Goal: Complete application form: Complete application form

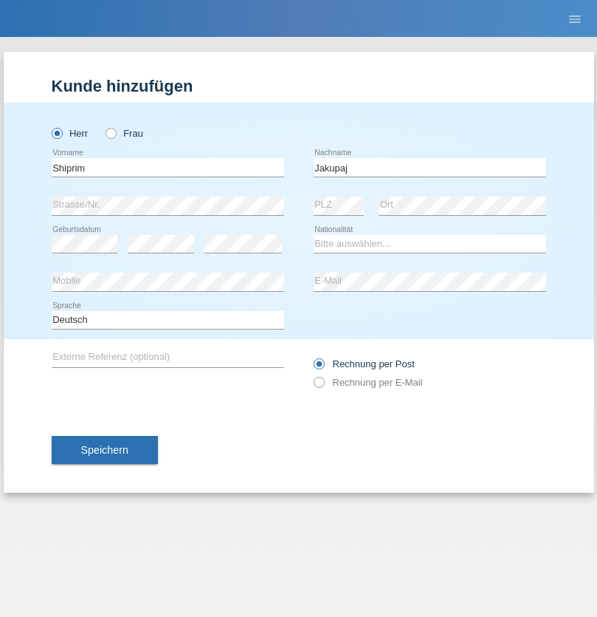
type input "Jakupaj"
select select "CH"
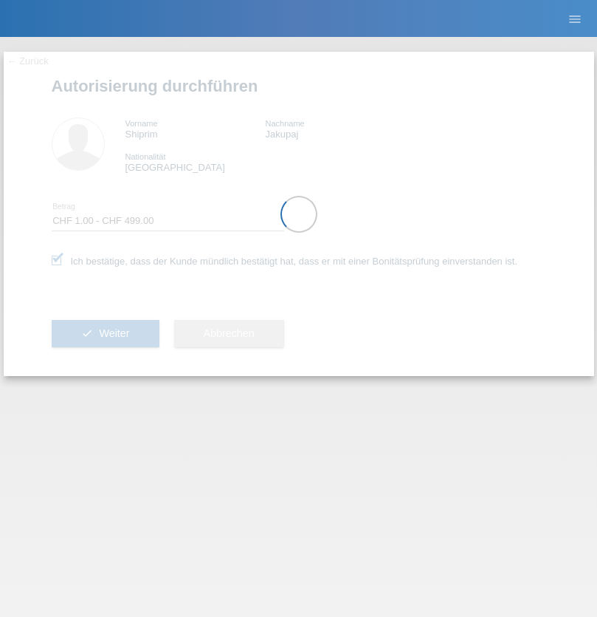
select select "1"
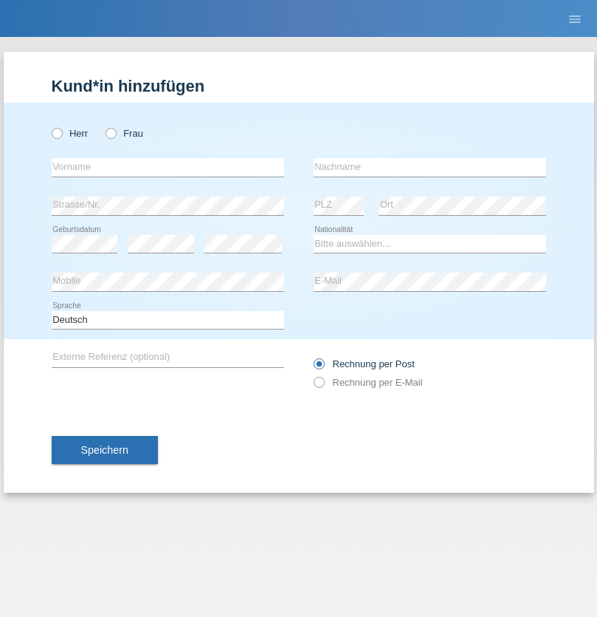
radio input "true"
click at [168, 167] on input "text" at bounding box center [168, 167] width 233 height 18
type input "Rute"
click at [430, 167] on input "text" at bounding box center [430, 167] width 233 height 18
type input "[PERSON_NAME]"
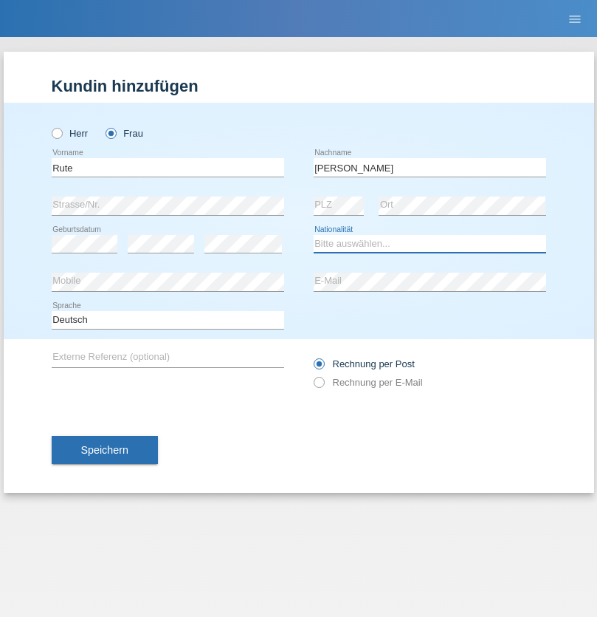
select select "PT"
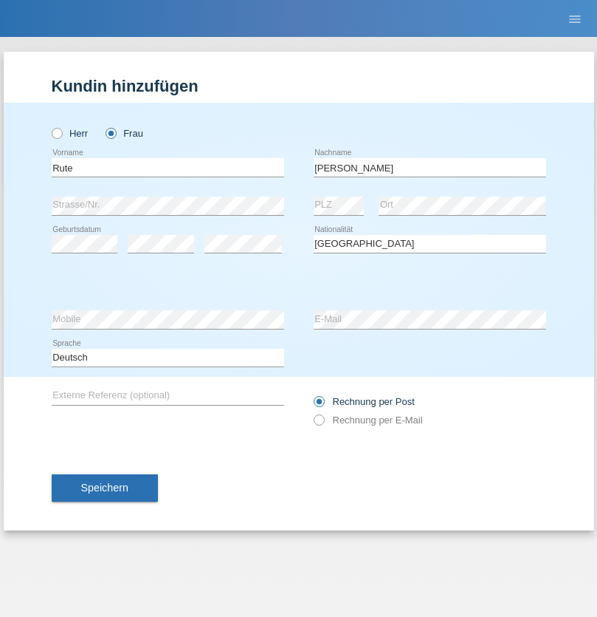
select select "C"
select select "12"
select select "11"
select select "2007"
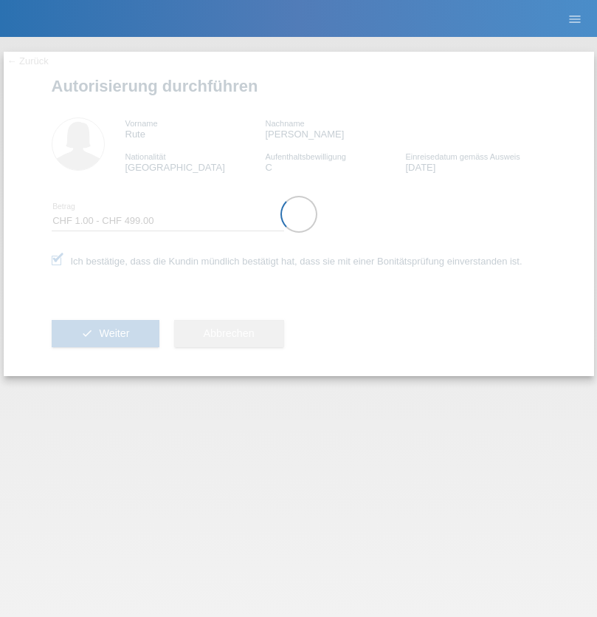
select select "1"
